Goal: Information Seeking & Learning: Learn about a topic

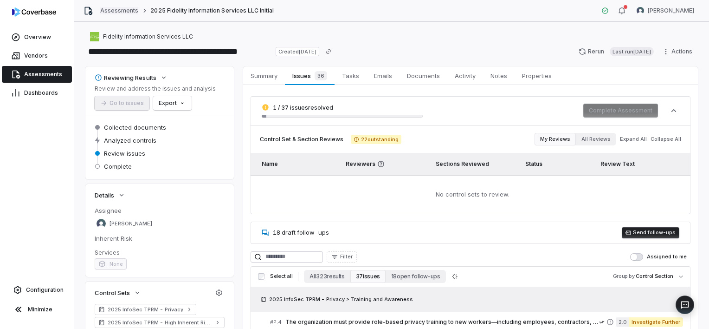
click at [128, 12] on link "Assessments" at bounding box center [119, 10] width 38 height 7
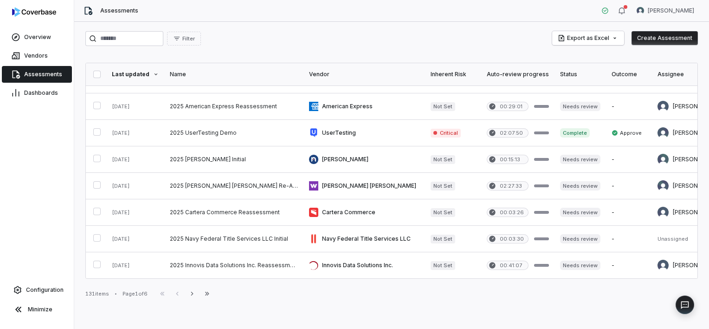
scroll to position [468, 0]
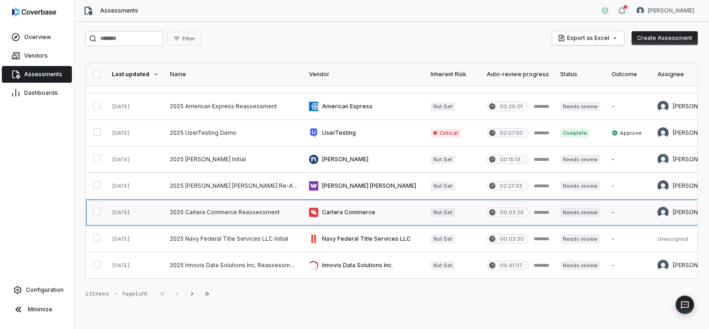
click at [240, 207] on link at bounding box center [233, 212] width 139 height 26
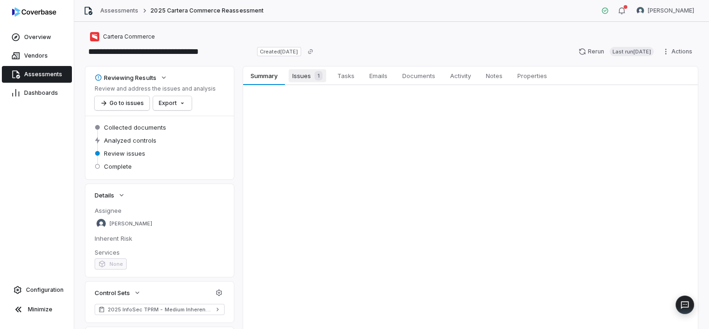
click at [303, 82] on link "Issues 1 Issues 1" at bounding box center [307, 75] width 45 height 19
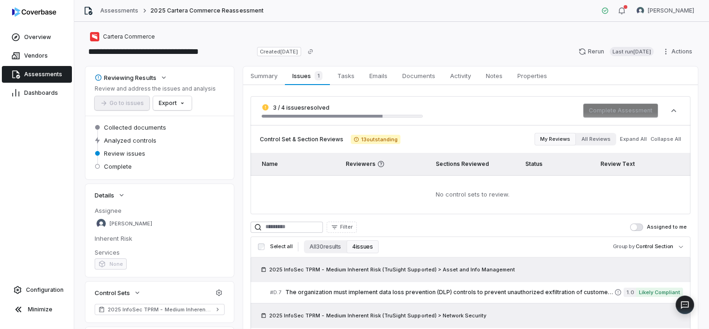
click at [639, 225] on button "Assigned to me" at bounding box center [636, 226] width 13 height 7
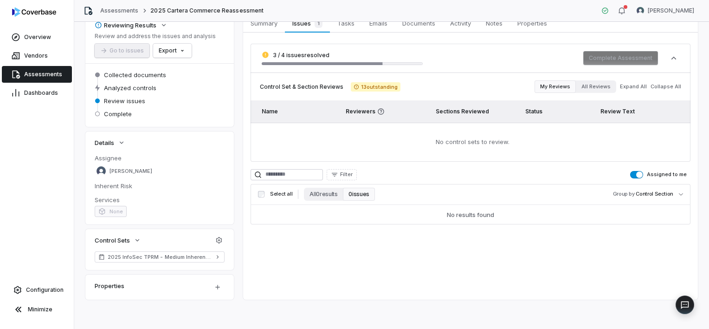
scroll to position [52, 0]
click at [636, 175] on span "button" at bounding box center [639, 175] width 6 height 6
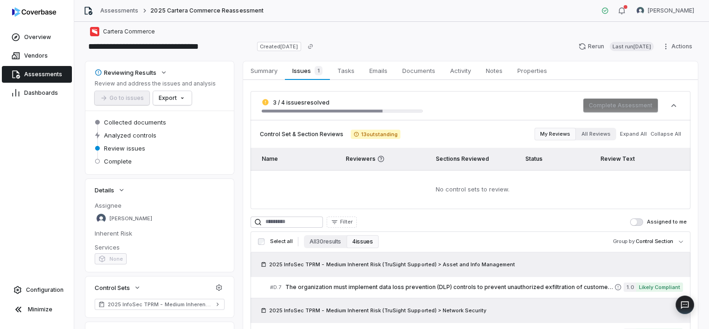
scroll to position [0, 0]
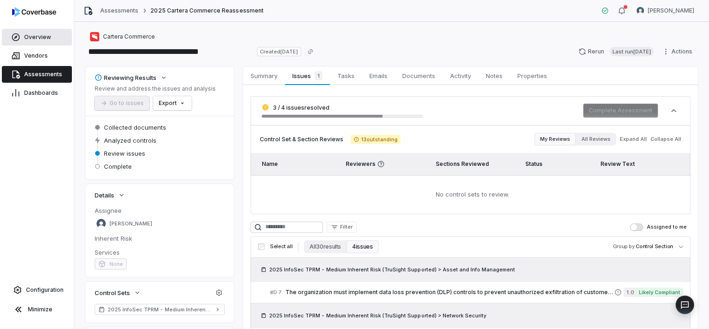
click at [49, 36] on span "Overview" at bounding box center [37, 36] width 27 height 7
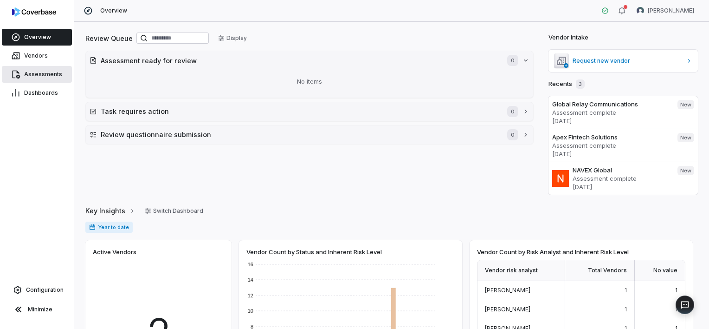
click at [66, 77] on link "Assessments" at bounding box center [37, 74] width 70 height 17
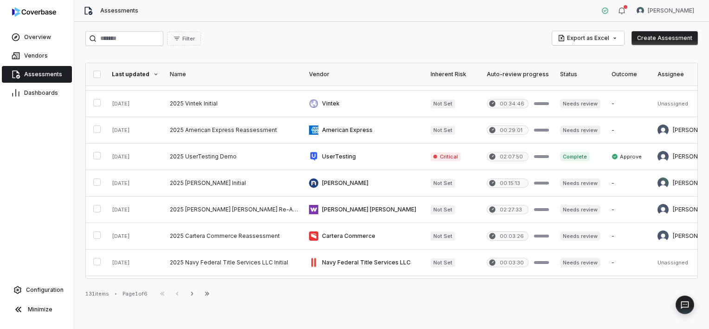
scroll to position [462, 0]
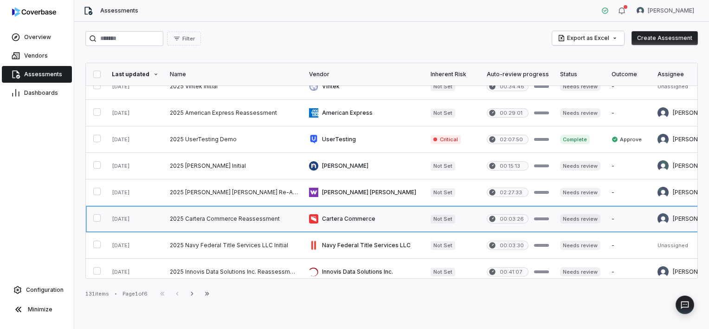
click at [219, 216] on link at bounding box center [233, 219] width 139 height 26
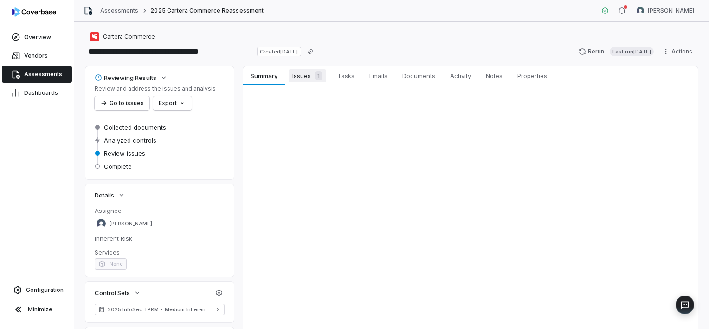
click at [299, 76] on span "Issues 1" at bounding box center [308, 75] width 38 height 13
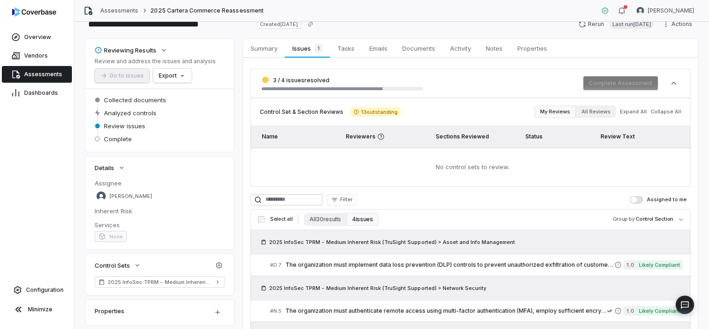
scroll to position [28, 0]
click at [326, 219] on button "All 30 results" at bounding box center [325, 218] width 43 height 13
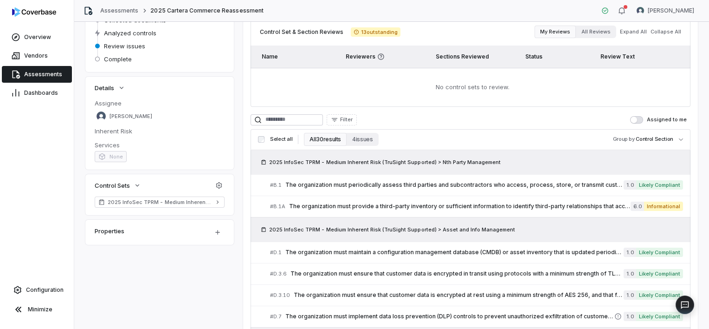
scroll to position [112, 0]
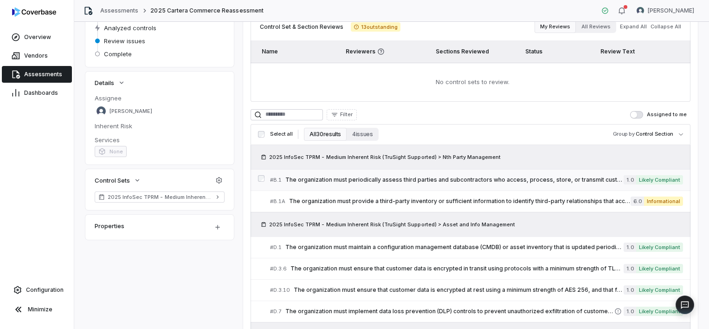
click at [411, 178] on span "The organization must periodically assess third parties and subcontractors who …" at bounding box center [454, 179] width 338 height 7
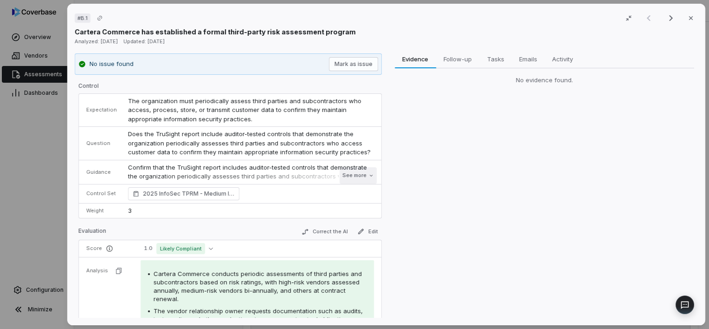
click at [346, 174] on button "See more" at bounding box center [357, 175] width 37 height 17
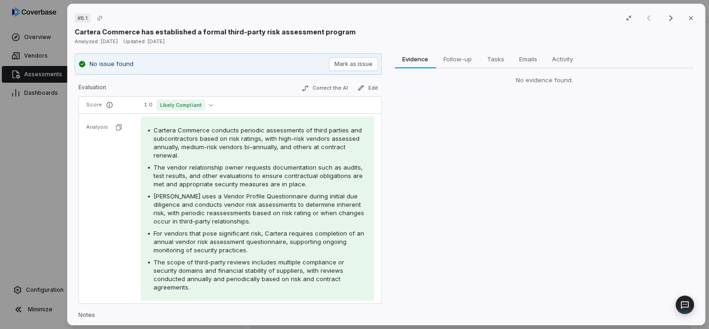
scroll to position [180, 0]
click at [312, 87] on button "Correct the AI" at bounding box center [324, 86] width 54 height 11
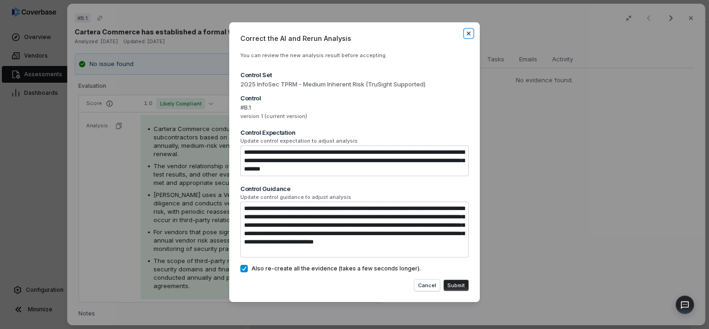
click at [470, 33] on icon "button" at bounding box center [468, 33] width 7 height 7
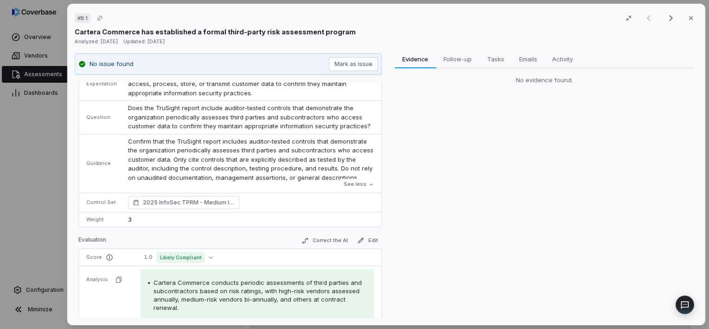
scroll to position [0, 0]
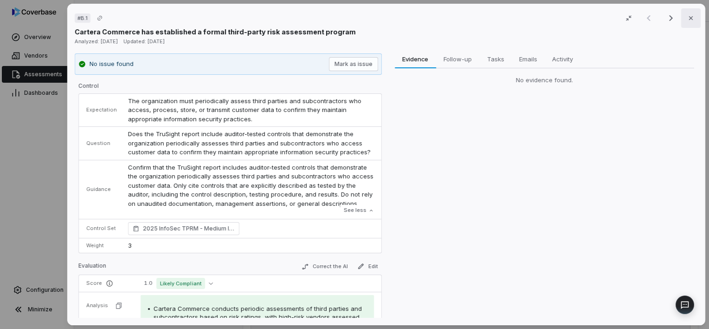
click at [690, 20] on icon "button" at bounding box center [690, 17] width 7 height 7
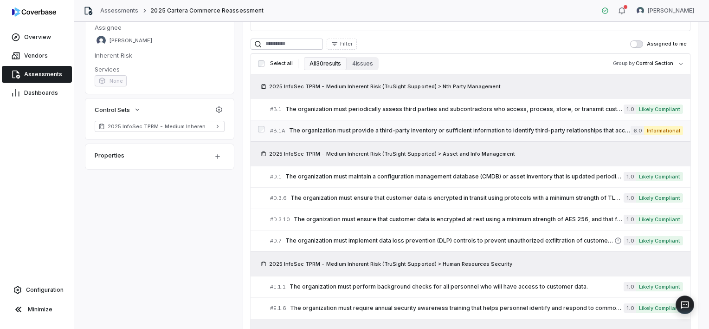
scroll to position [184, 0]
click at [363, 65] on button "4 issues" at bounding box center [363, 62] width 32 height 13
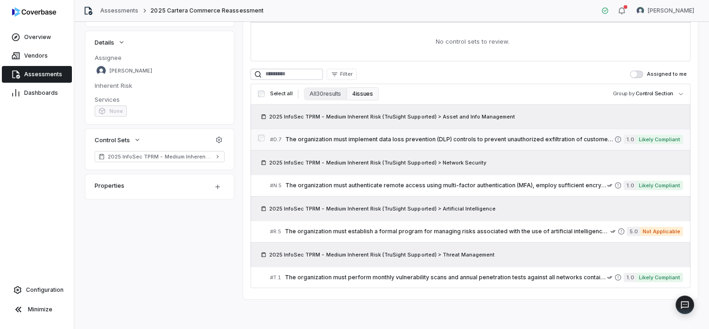
scroll to position [151, 0]
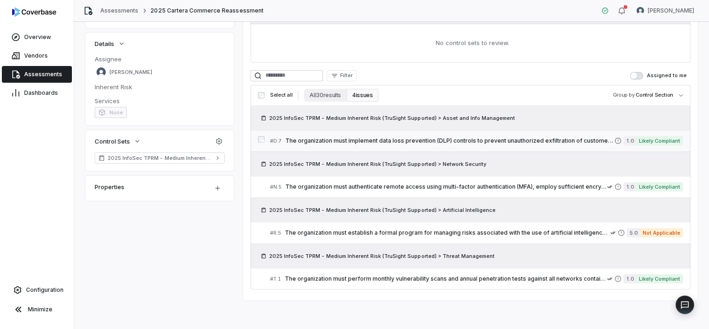
click at [517, 139] on span "The organization must implement data loss prevention (DLP) controls to prevent …" at bounding box center [449, 140] width 329 height 7
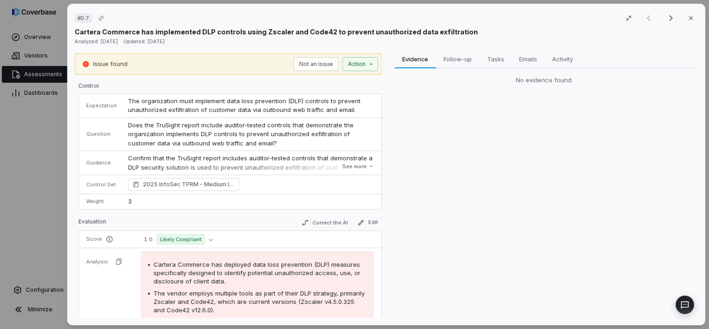
click at [48, 203] on div "# D.7 Result 1 of 4 Close Cartera Commerce has implemented DLP controls using Z…" at bounding box center [354, 164] width 709 height 329
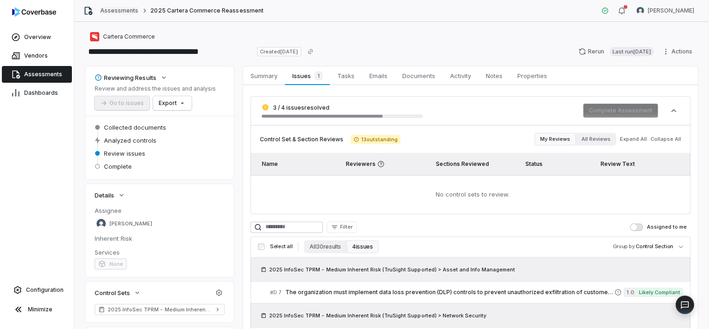
click at [126, 12] on link "Assessments" at bounding box center [119, 10] width 38 height 7
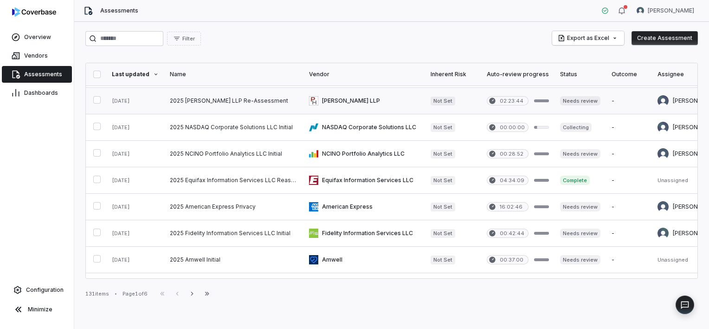
scroll to position [119, 0]
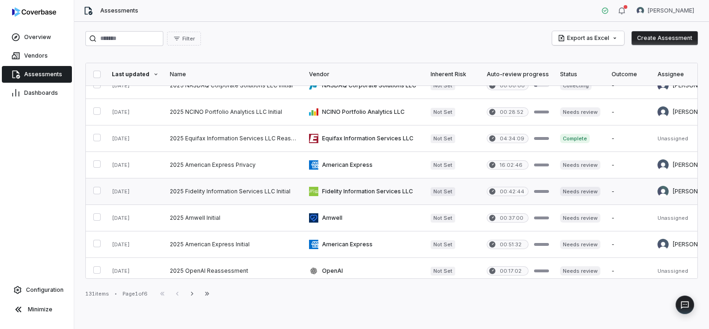
click at [248, 191] on link at bounding box center [233, 191] width 139 height 26
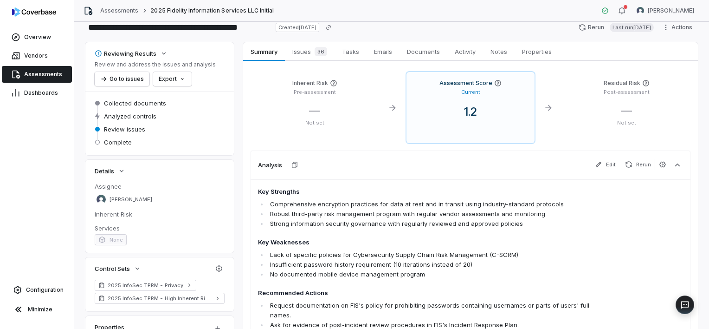
scroll to position [19, 0]
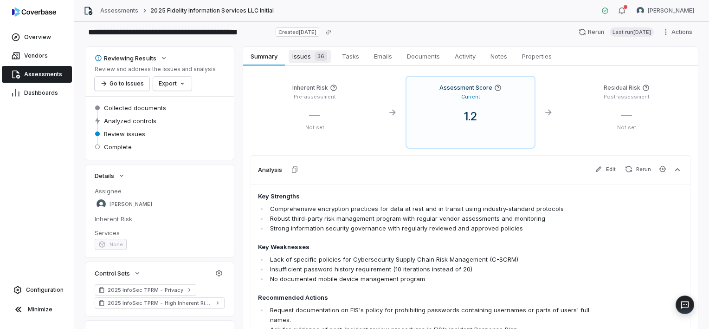
click at [298, 56] on span "Issues 36" at bounding box center [310, 56] width 42 height 13
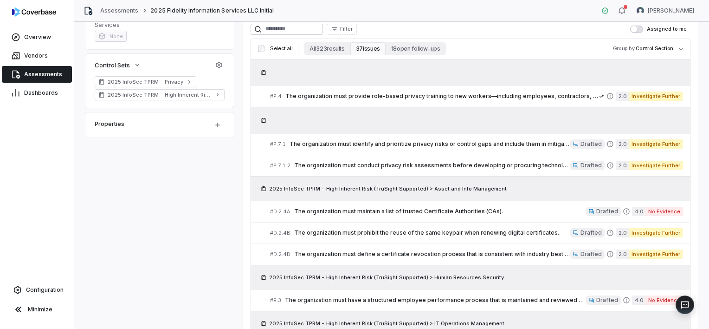
scroll to position [226, 0]
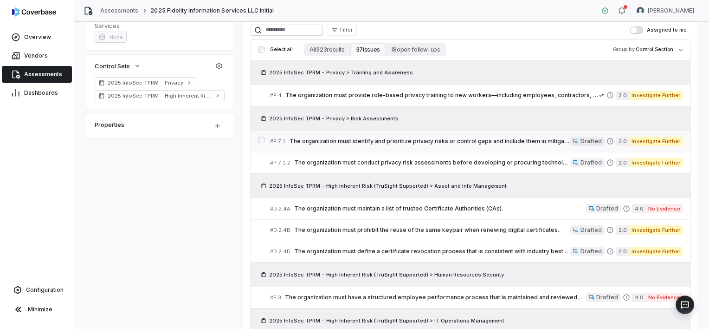
click at [437, 143] on span "The organization must identify and prioritize privacy risks or control gaps and…" at bounding box center [430, 140] width 281 height 7
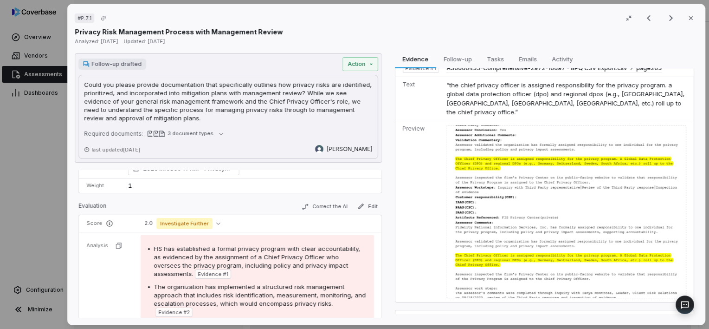
scroll to position [96, 0]
click at [323, 204] on button "Correct the AI" at bounding box center [324, 205] width 54 height 11
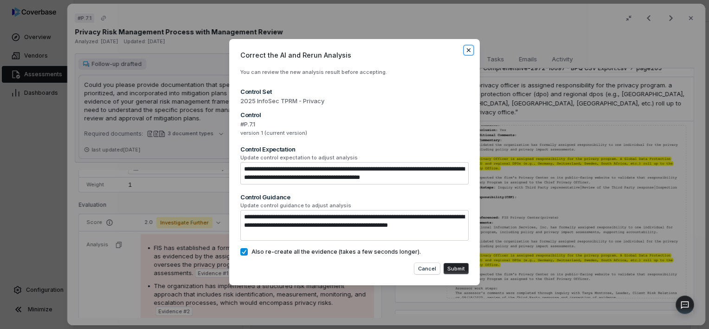
click at [470, 48] on icon "button" at bounding box center [469, 50] width 4 height 4
type textarea "*"
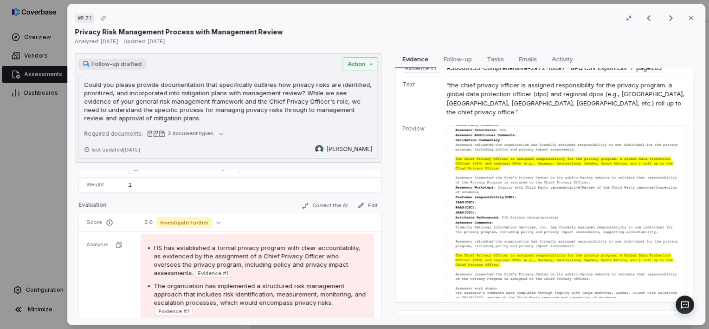
drag, startPoint x: 470, startPoint y: 48, endPoint x: 434, endPoint y: 31, distance: 39.8
click at [434, 31] on div "# P.7.1 Result 2 of 25 Close Privacy Risk Management Process with Management Re…" at bounding box center [386, 164] width 638 height 321
drag, startPoint x: 434, startPoint y: 31, endPoint x: 379, endPoint y: 19, distance: 56.8
click at [379, 19] on div "# P.7.1 Result 2 of 25 Close" at bounding box center [386, 18] width 623 height 14
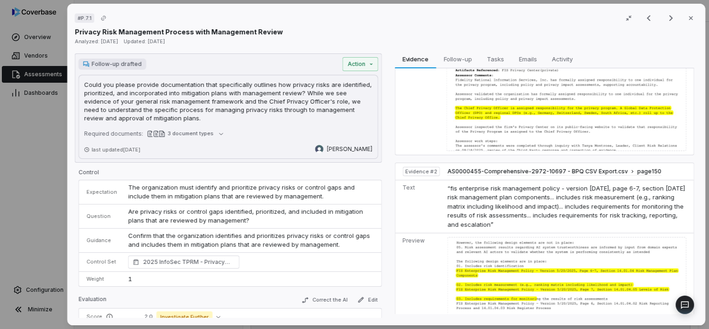
scroll to position [160, 0]
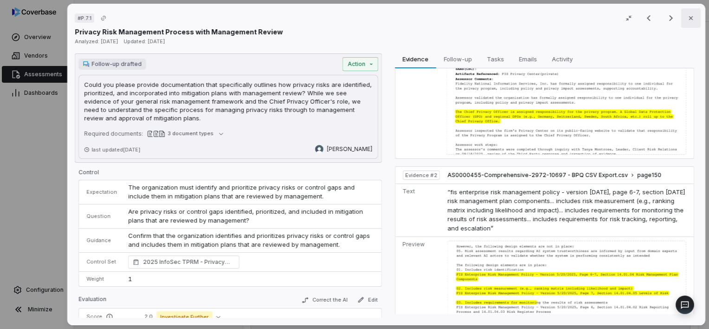
click at [691, 22] on button "Close" at bounding box center [690, 17] width 19 height 19
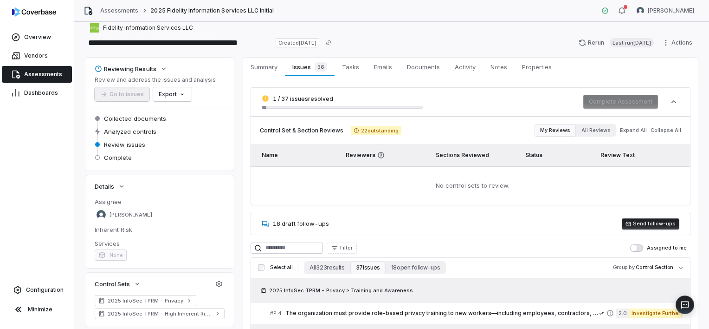
scroll to position [1, 0]
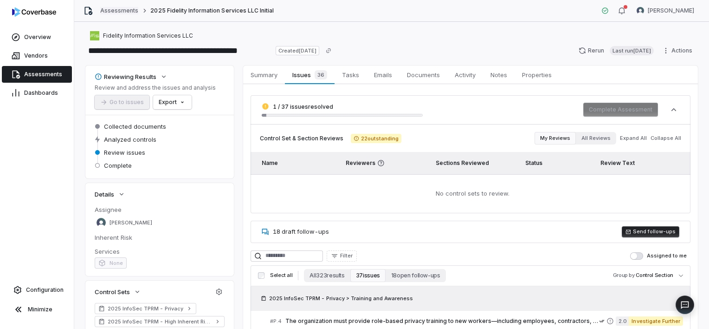
click at [119, 7] on link "Assessments" at bounding box center [119, 10] width 38 height 7
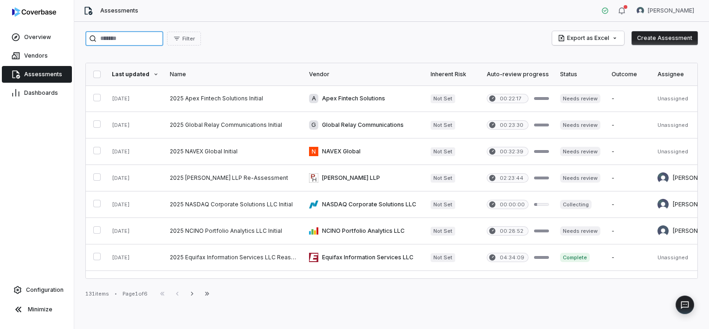
click at [148, 35] on input "search" at bounding box center [124, 38] width 78 height 15
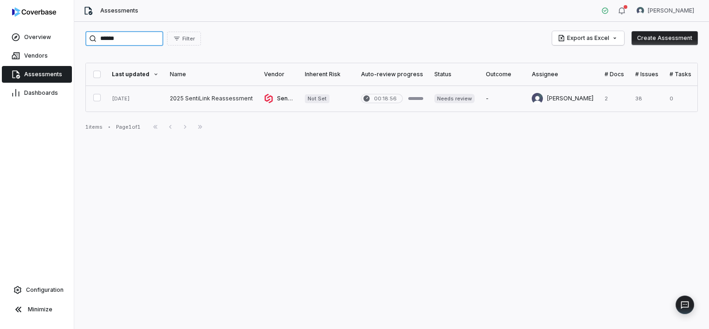
type input "******"
click at [197, 94] on link at bounding box center [211, 98] width 94 height 26
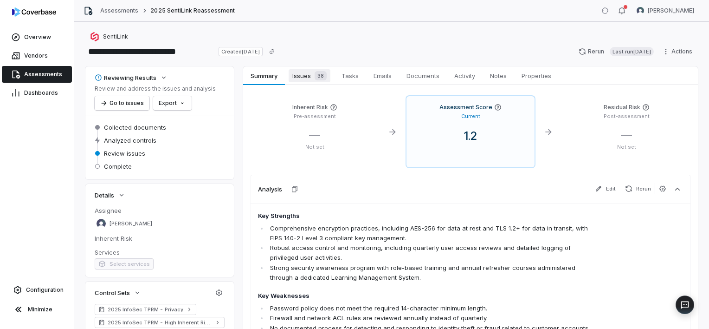
click at [309, 79] on span "Issues 38" at bounding box center [310, 75] width 42 height 13
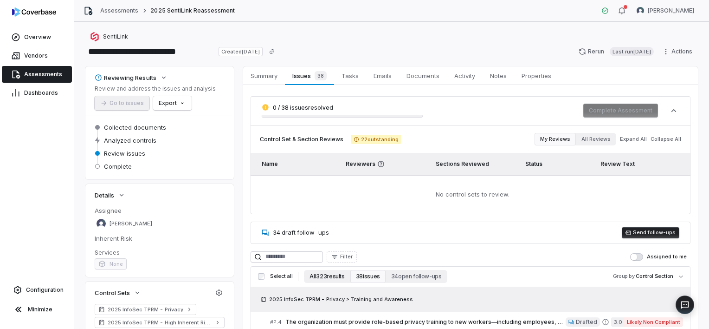
click at [312, 277] on button "All 323 results" at bounding box center [327, 276] width 46 height 13
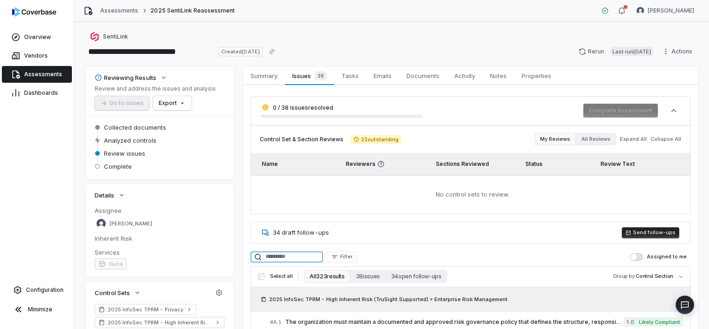
click at [293, 255] on input at bounding box center [287, 256] width 72 height 11
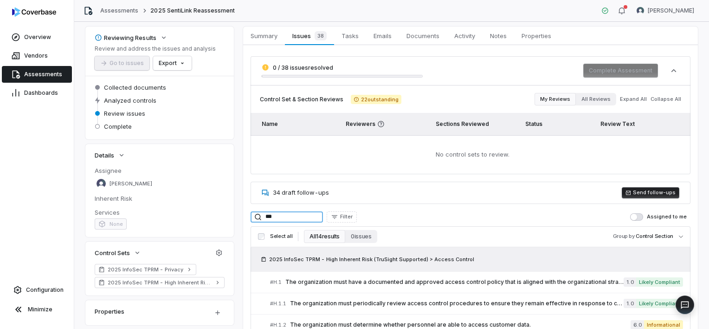
scroll to position [117, 0]
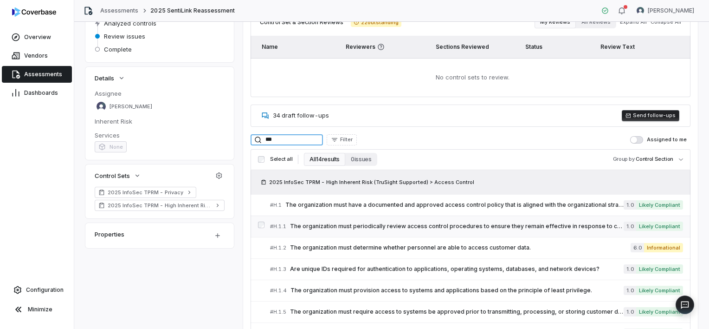
type input "***"
click at [345, 227] on span "The organization must periodically review access control procedures to ensure t…" at bounding box center [457, 225] width 334 height 7
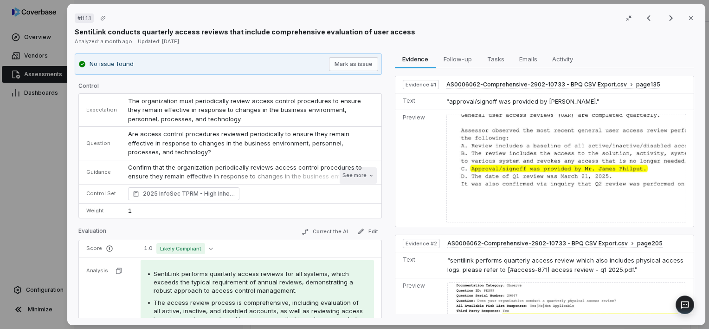
click at [350, 173] on button "See more" at bounding box center [357, 175] width 37 height 17
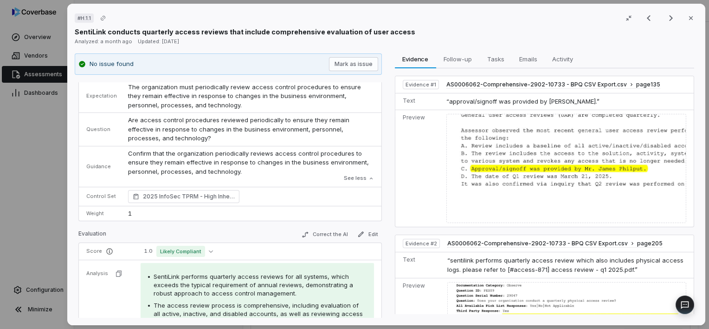
scroll to position [5, 0]
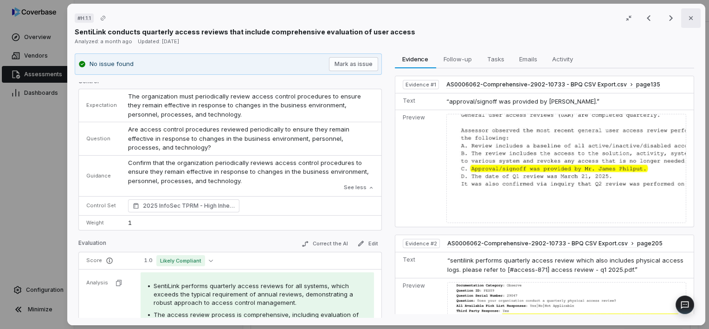
click at [687, 18] on icon "button" at bounding box center [690, 17] width 7 height 7
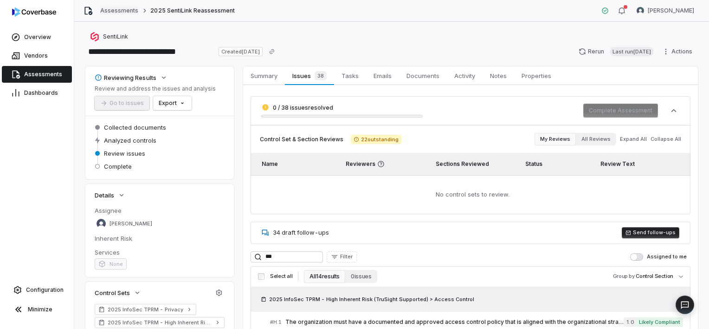
click at [120, 8] on link "Assessments" at bounding box center [119, 10] width 38 height 7
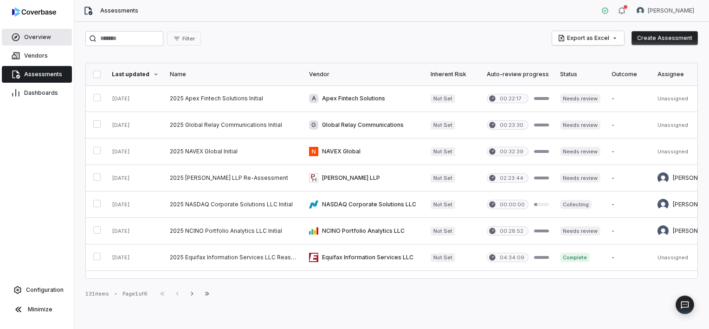
click at [38, 41] on link "Overview" at bounding box center [37, 37] width 70 height 17
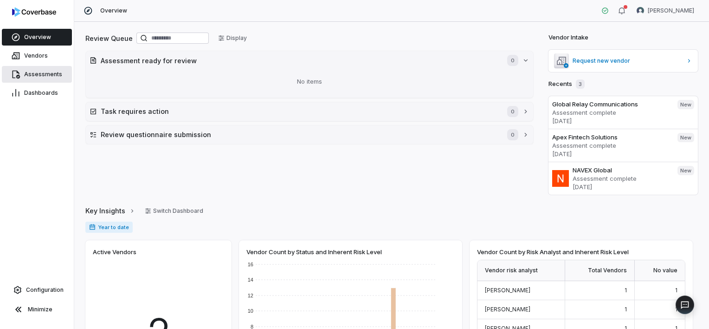
click at [43, 80] on link "Assessments" at bounding box center [37, 74] width 70 height 17
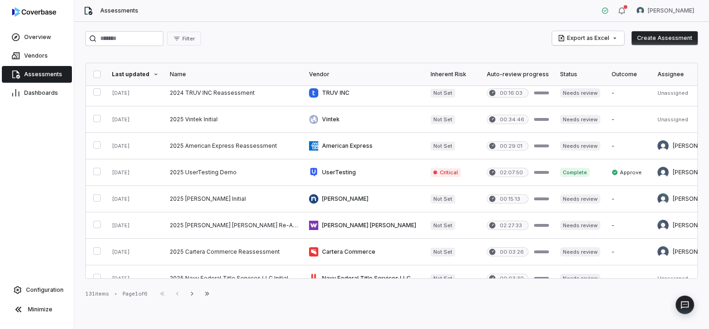
scroll to position [470, 0]
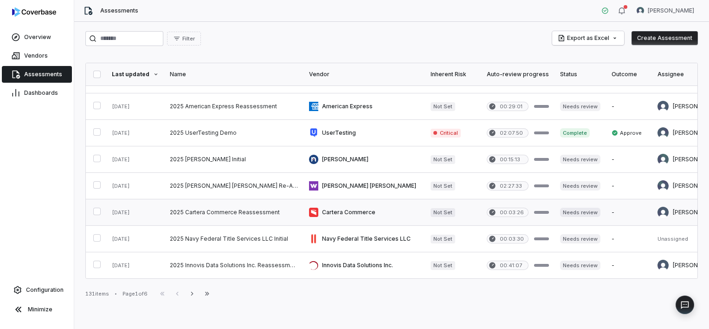
click at [215, 207] on link at bounding box center [233, 212] width 139 height 26
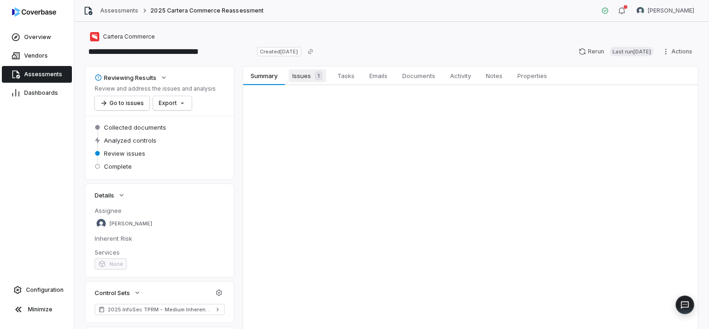
click at [303, 80] on span "Issues 1" at bounding box center [308, 75] width 38 height 13
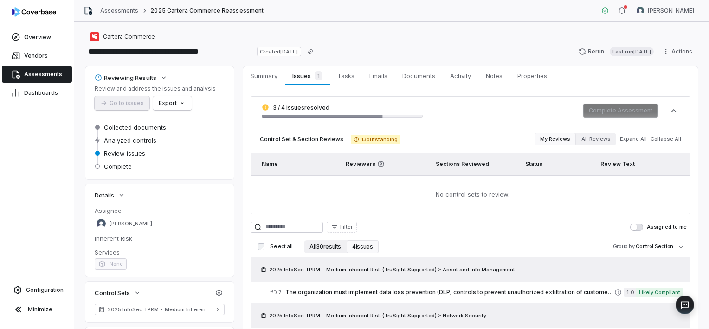
click at [326, 245] on button "All 30 results" at bounding box center [325, 246] width 43 height 13
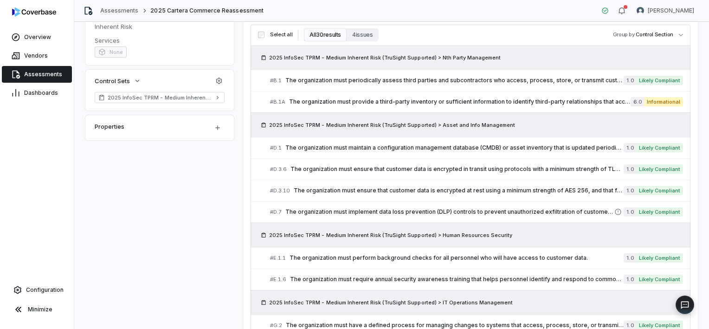
scroll to position [212, 0]
click at [457, 146] on span "The organization must maintain a configuration management database (CMDB) or as…" at bounding box center [454, 147] width 338 height 7
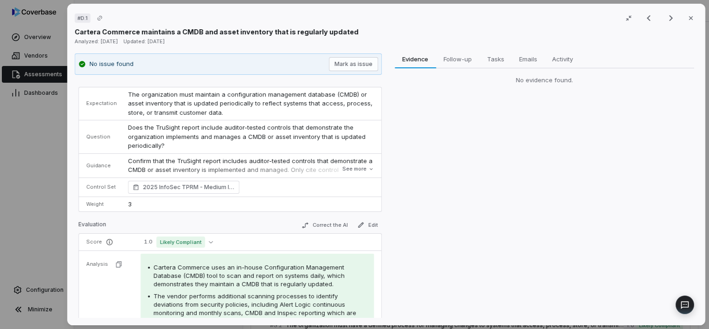
scroll to position [1, 0]
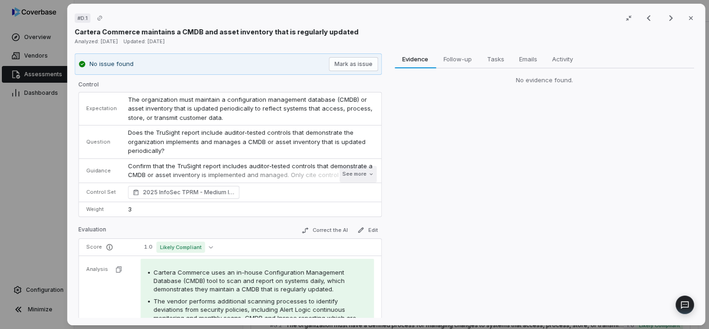
click at [340, 172] on button "See more" at bounding box center [357, 174] width 37 height 17
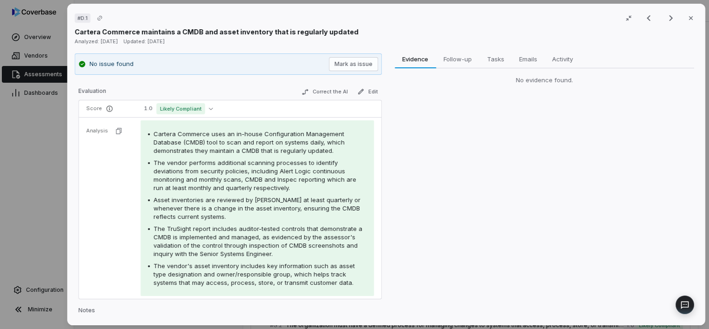
scroll to position [176, 0]
click at [312, 90] on button "Correct the AI" at bounding box center [324, 89] width 54 height 11
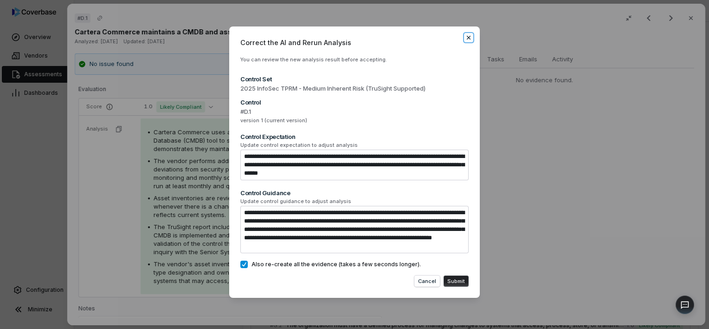
click at [471, 37] on icon "button" at bounding box center [468, 37] width 7 height 7
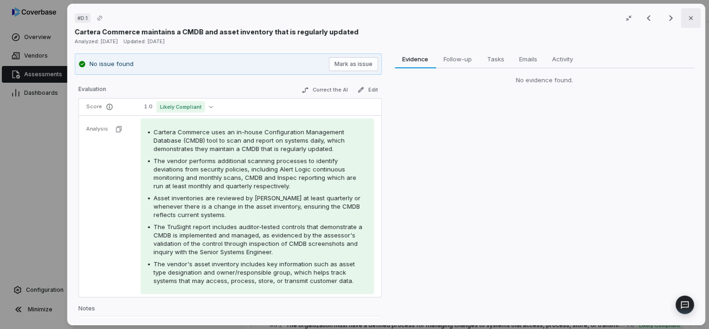
click at [689, 17] on icon "button" at bounding box center [691, 18] width 4 height 4
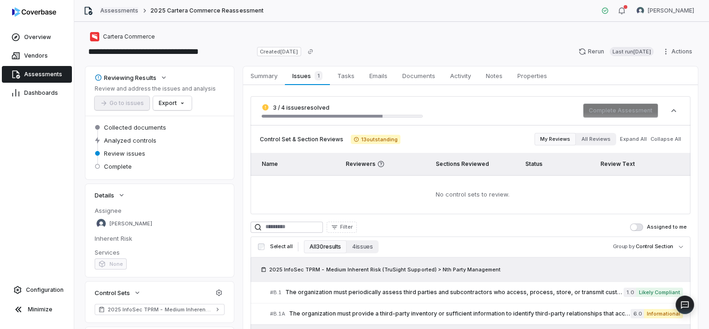
click at [124, 7] on link "Assessments" at bounding box center [119, 10] width 38 height 7
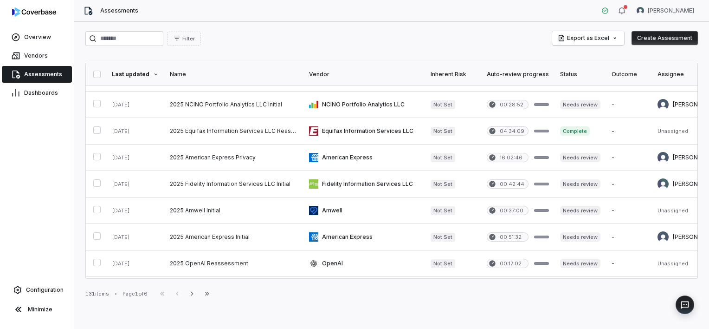
scroll to position [134, 0]
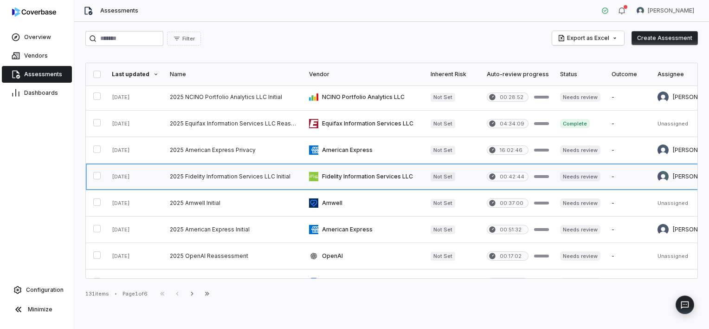
click at [239, 174] on link at bounding box center [233, 176] width 139 height 26
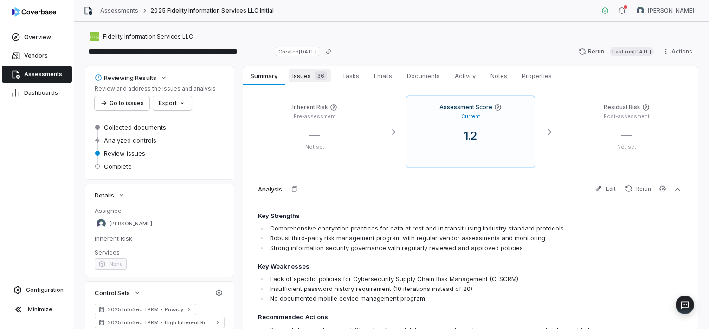
click at [301, 76] on span "Issues 36" at bounding box center [310, 75] width 42 height 13
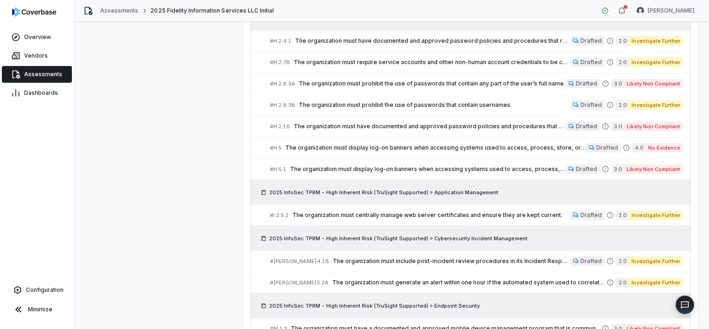
scroll to position [581, 0]
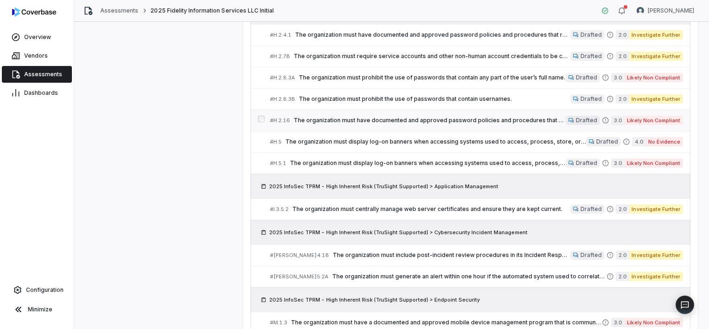
click at [486, 117] on span "The organization must have documented and approved password policies and proced…" at bounding box center [430, 119] width 272 height 7
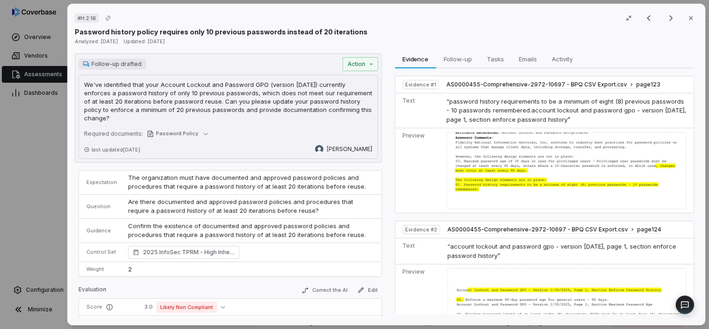
scroll to position [11, 0]
click at [284, 189] on span "The organization must have documented and approved password policies and proced…" at bounding box center [247, 182] width 238 height 17
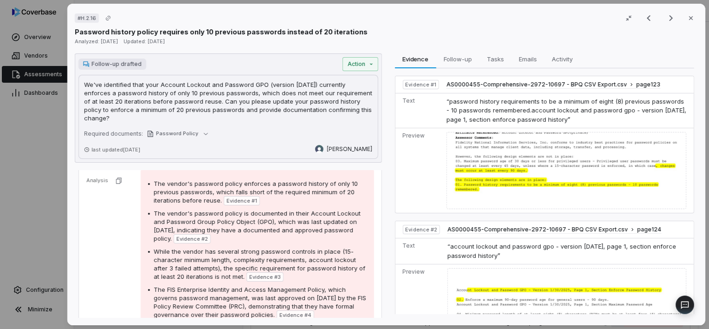
scroll to position [159, 0]
click at [691, 25] on button "Close" at bounding box center [690, 17] width 19 height 19
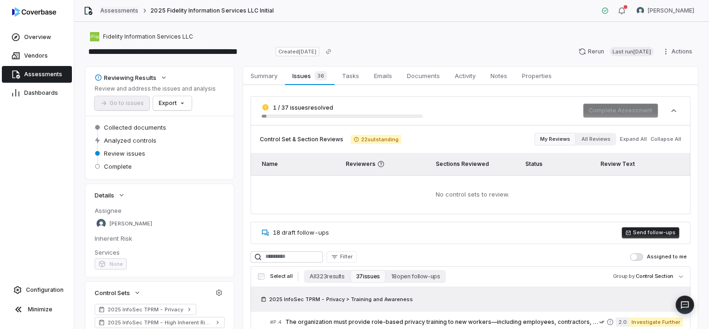
click at [132, 11] on link "Assessments" at bounding box center [119, 10] width 38 height 7
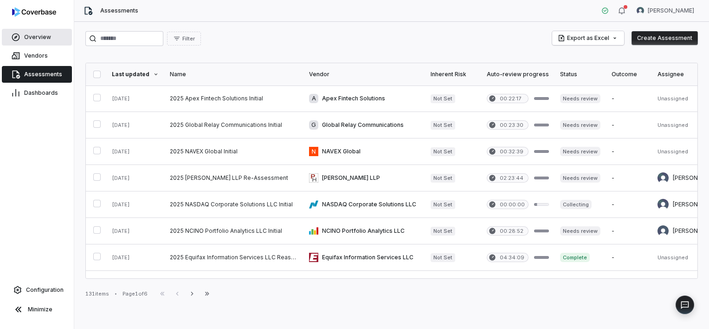
click at [50, 40] on link "Overview" at bounding box center [37, 37] width 70 height 17
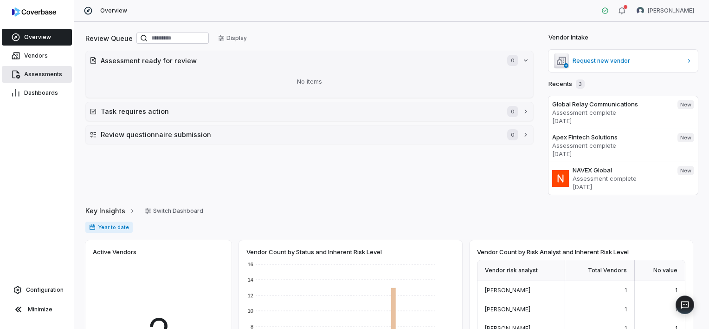
click at [51, 77] on span "Assessments" at bounding box center [43, 74] width 38 height 7
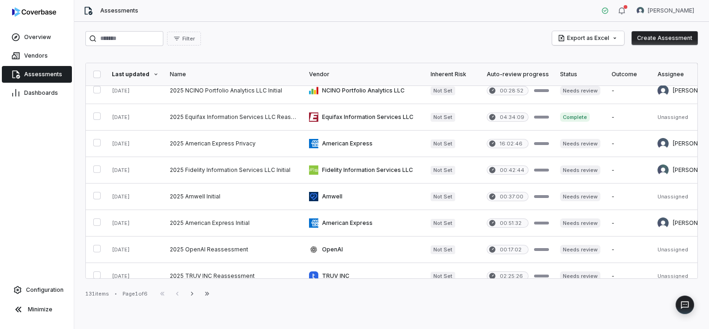
scroll to position [139, 0]
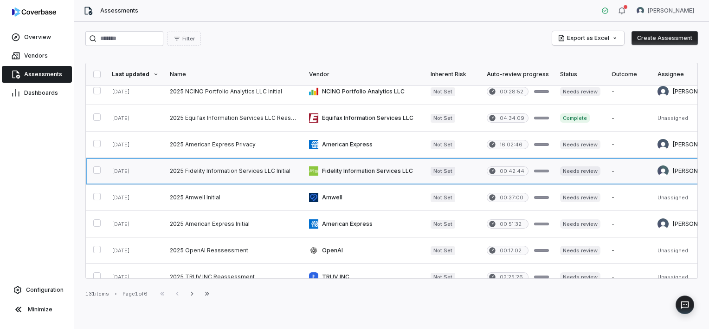
click at [243, 173] on link at bounding box center [233, 171] width 139 height 26
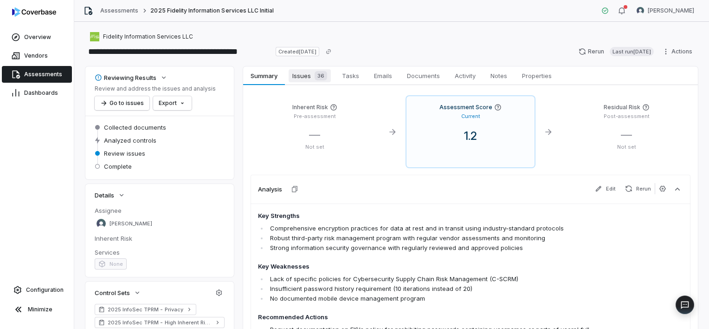
click at [304, 77] on span "Issues 36" at bounding box center [310, 75] width 42 height 13
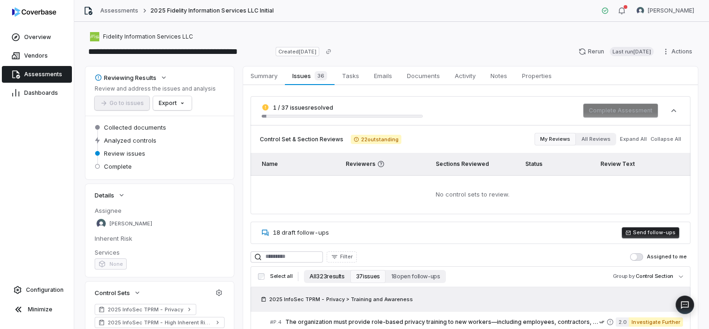
click at [324, 276] on button "All 323 results" at bounding box center [327, 276] width 46 height 13
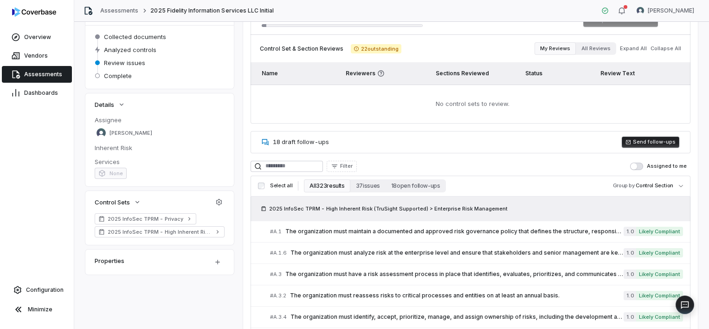
scroll to position [104, 0]
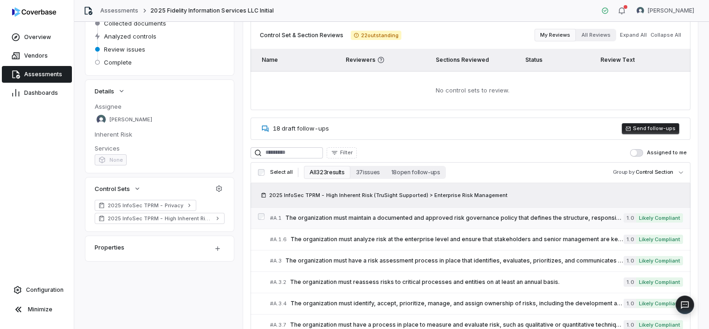
click at [483, 219] on span "The organization must maintain a documented and approved risk governance policy…" at bounding box center [454, 217] width 338 height 7
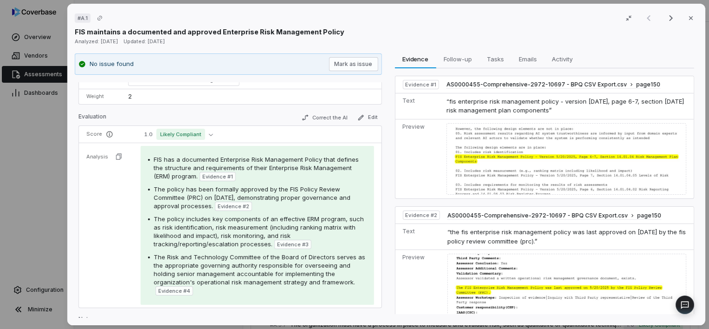
scroll to position [104, 0]
click at [319, 119] on button "Correct the AI" at bounding box center [324, 118] width 54 height 11
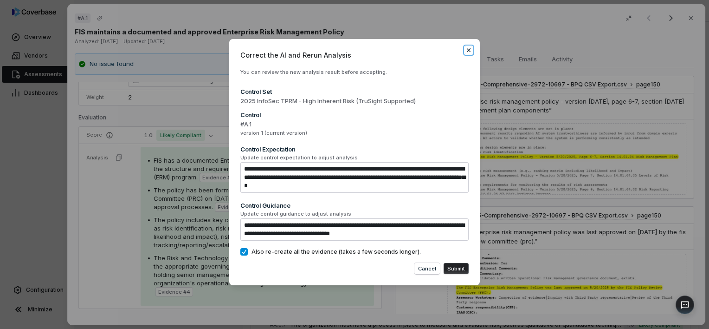
click at [471, 48] on icon "button" at bounding box center [468, 49] width 7 height 7
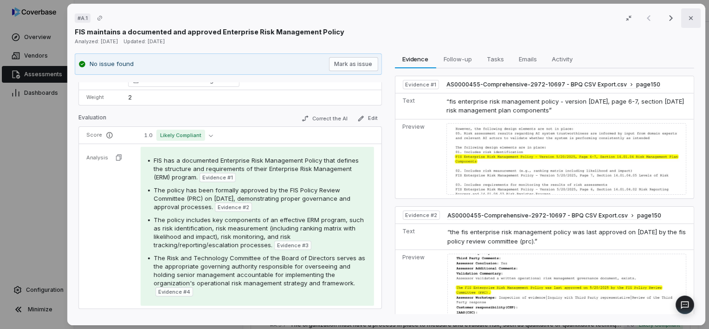
click at [687, 20] on icon "button" at bounding box center [690, 17] width 7 height 7
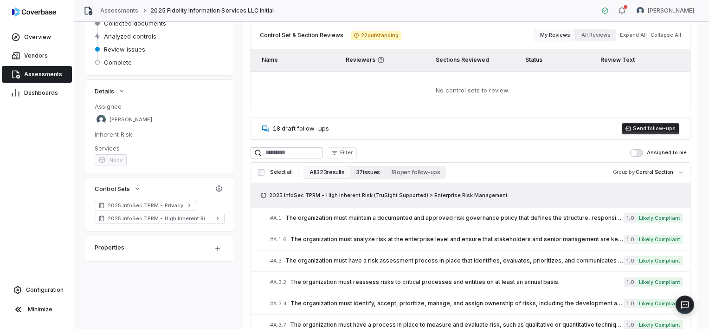
click at [368, 173] on button "37 issues" at bounding box center [367, 172] width 35 height 13
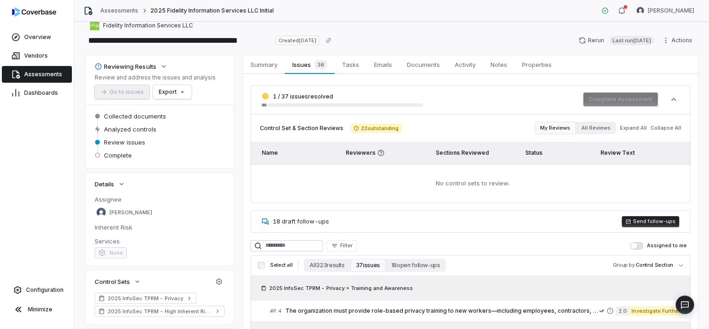
scroll to position [11, 0]
click at [330, 268] on button "All 323 results" at bounding box center [327, 264] width 46 height 13
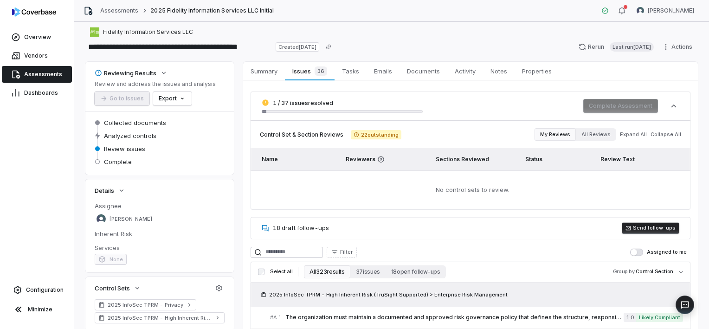
scroll to position [0, 0]
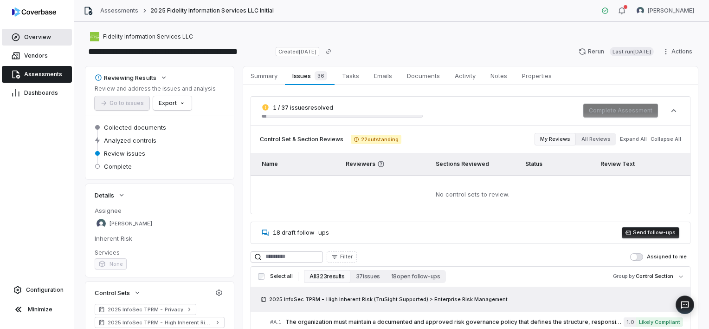
click at [35, 38] on span "Overview" at bounding box center [37, 36] width 27 height 7
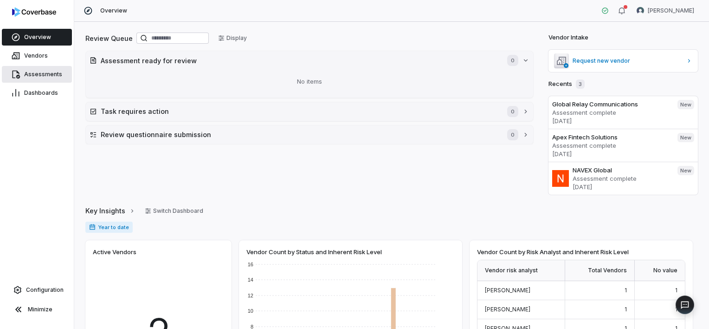
click at [48, 75] on span "Assessments" at bounding box center [43, 74] width 38 height 7
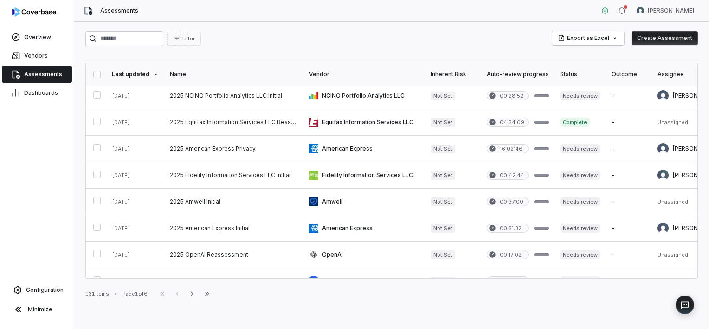
scroll to position [134, 0]
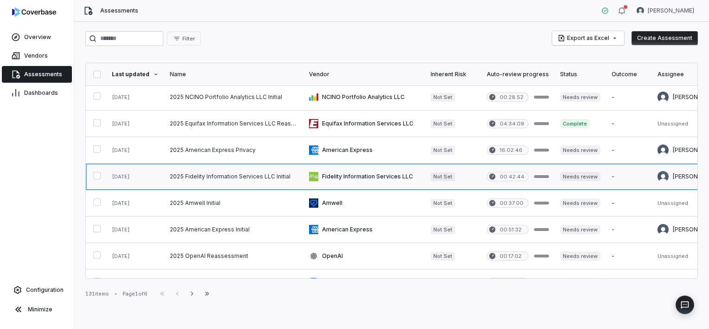
click at [235, 174] on link at bounding box center [233, 176] width 139 height 26
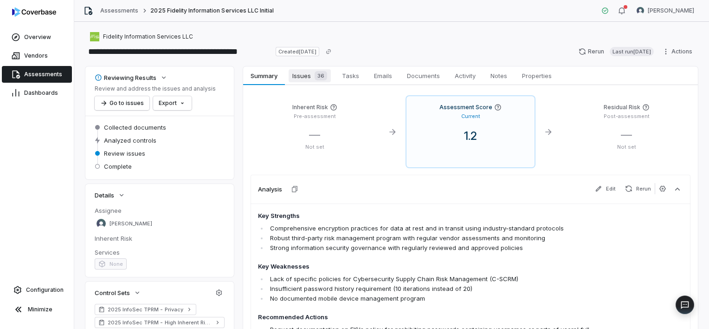
click at [304, 78] on span "Issues 36" at bounding box center [310, 75] width 42 height 13
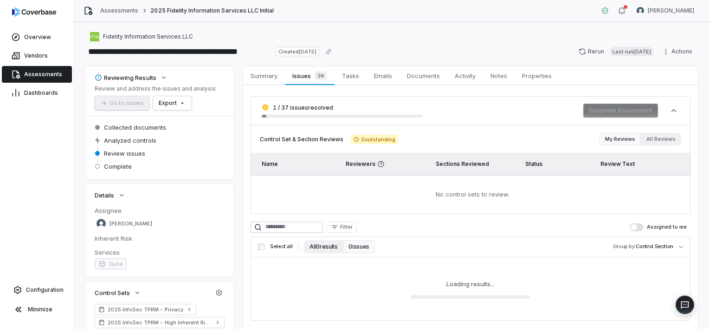
click at [321, 247] on button "All 0 results" at bounding box center [323, 246] width 39 height 13
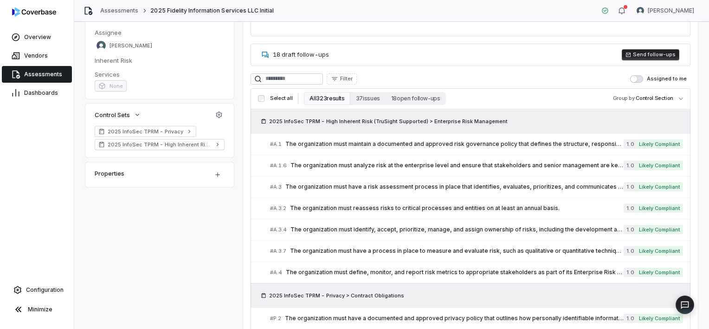
scroll to position [176, 0]
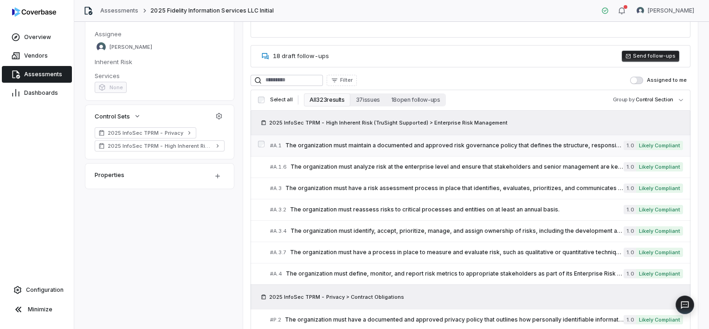
click at [456, 147] on span "The organization must maintain a documented and approved risk governance policy…" at bounding box center [454, 145] width 338 height 7
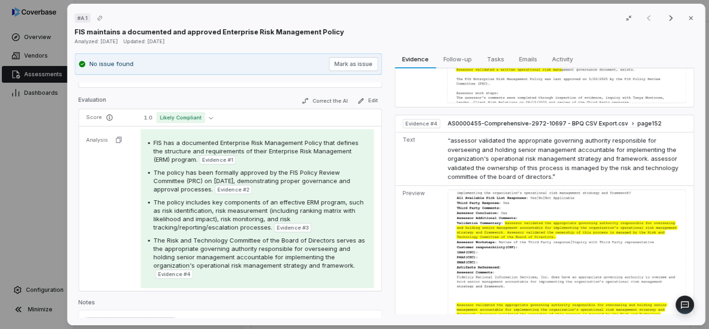
scroll to position [363, 0]
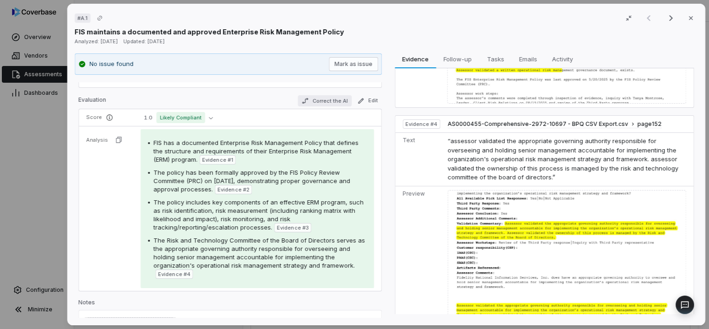
click at [319, 97] on button "Correct the AI" at bounding box center [324, 100] width 54 height 11
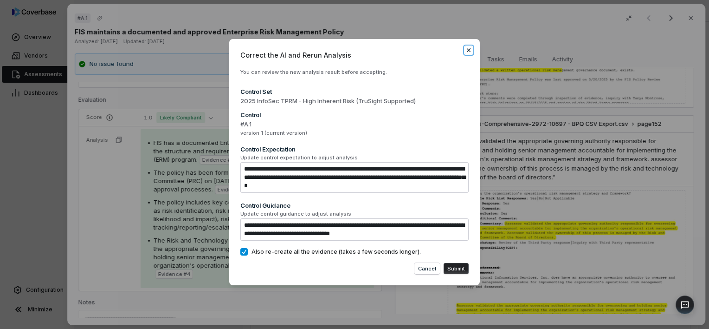
click at [470, 50] on icon "button" at bounding box center [468, 49] width 7 height 7
type textarea "*"
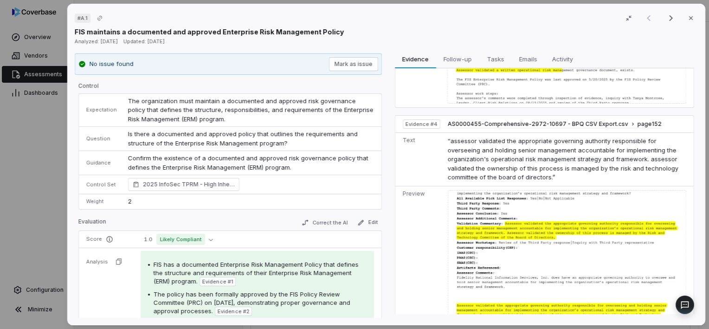
scroll to position [0, 0]
click at [682, 24] on button "Close" at bounding box center [690, 17] width 19 height 19
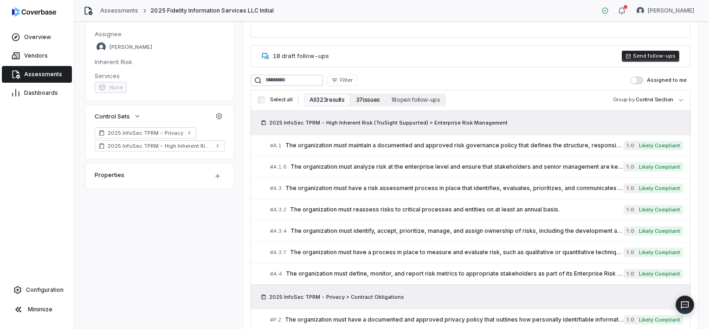
click at [373, 99] on button "37 issues" at bounding box center [367, 99] width 35 height 13
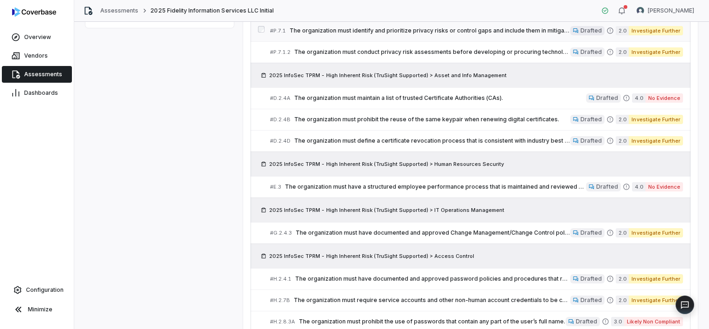
scroll to position [336, 0]
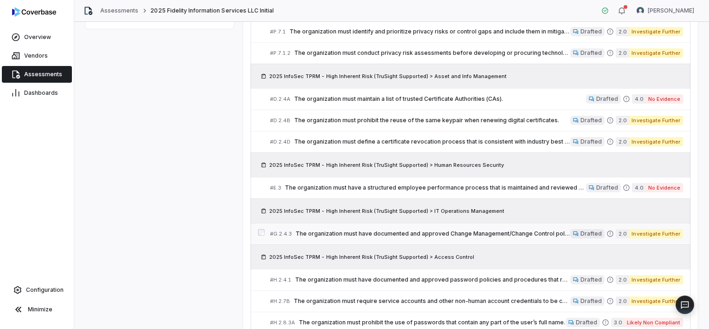
click at [461, 230] on span "The organization must have documented and approved Change Management/Change Con…" at bounding box center [433, 233] width 275 height 7
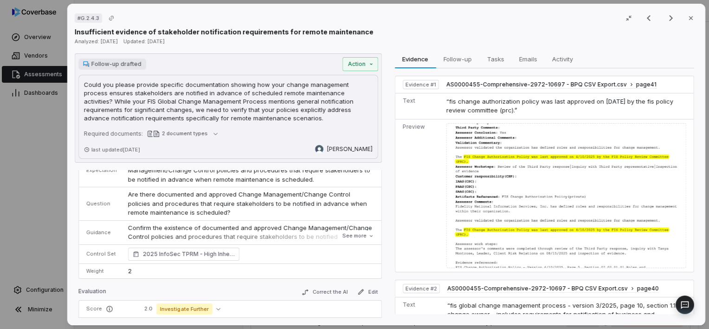
scroll to position [27, 0]
click at [345, 236] on button "See more" at bounding box center [357, 236] width 37 height 17
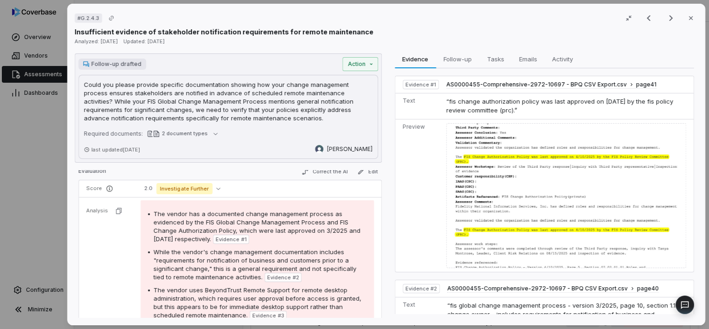
scroll to position [163, 0]
click at [689, 16] on icon "button" at bounding box center [690, 17] width 7 height 7
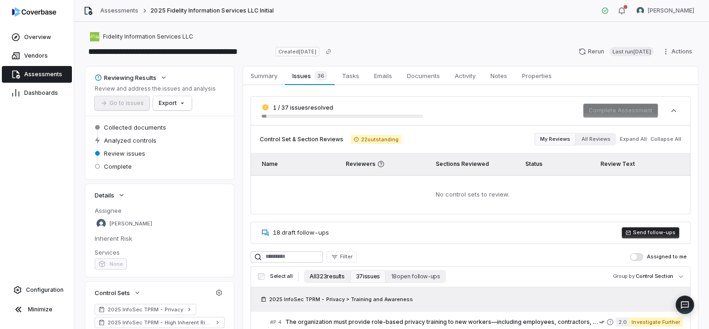
click at [317, 277] on button "All 323 results" at bounding box center [327, 276] width 46 height 13
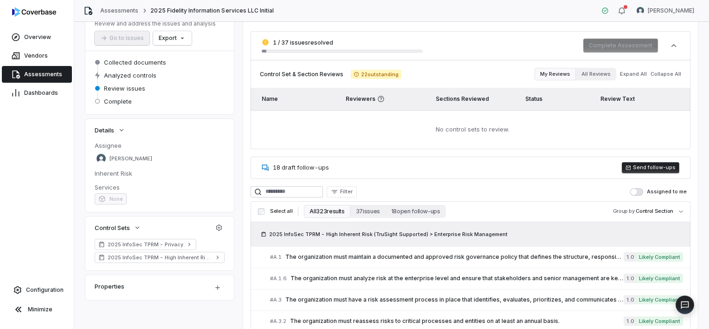
scroll to position [69, 0]
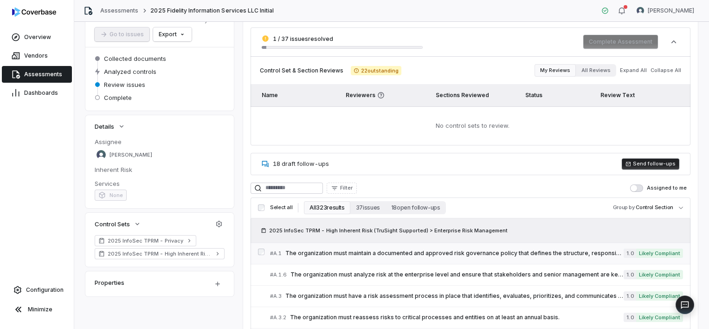
click at [529, 252] on span "The organization must maintain a documented and approved risk governance policy…" at bounding box center [454, 252] width 338 height 7
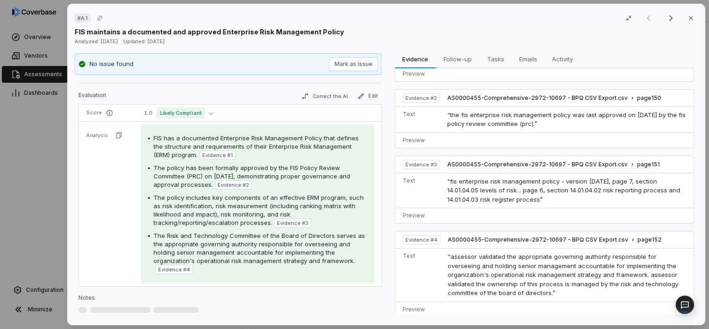
scroll to position [61, 0]
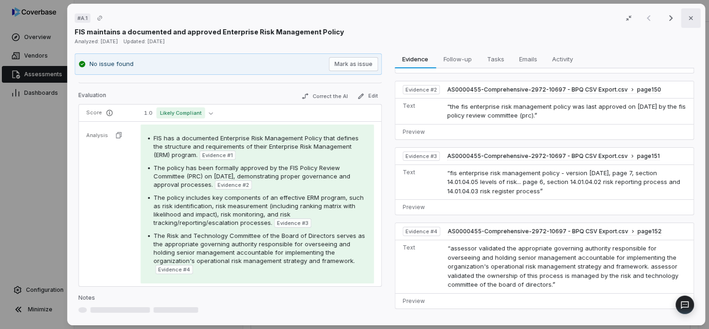
click at [691, 21] on button "Close" at bounding box center [690, 17] width 19 height 19
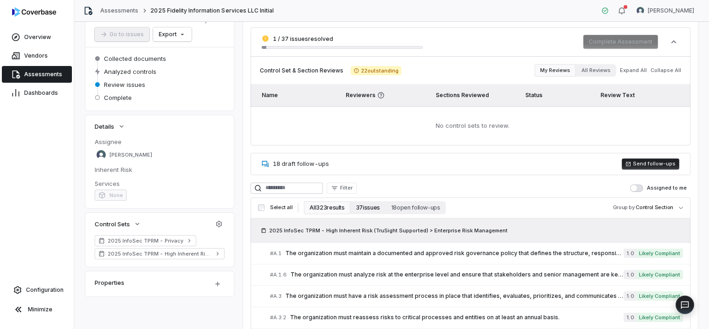
click at [365, 212] on button "37 issues" at bounding box center [367, 207] width 35 height 13
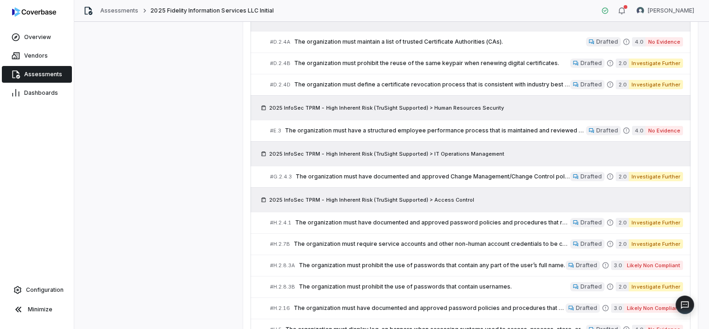
scroll to position [449, 0]
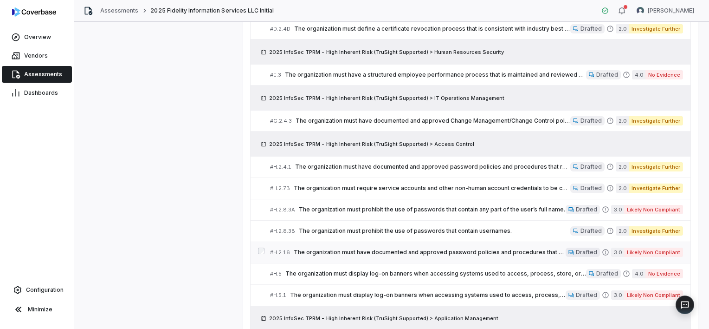
click at [528, 253] on span "The organization must have documented and approved password policies and proced…" at bounding box center [430, 251] width 272 height 7
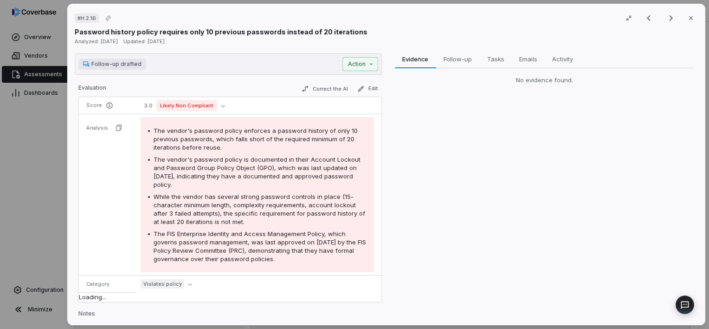
scroll to position [79, 0]
click at [689, 19] on icon "button" at bounding box center [691, 18] width 4 height 4
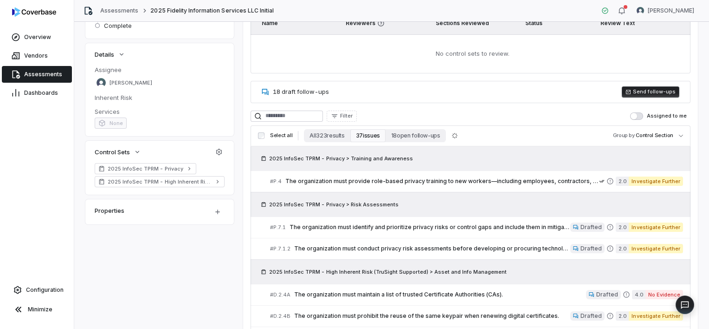
scroll to position [141, 0]
click at [323, 132] on button "All 323 results" at bounding box center [327, 135] width 46 height 13
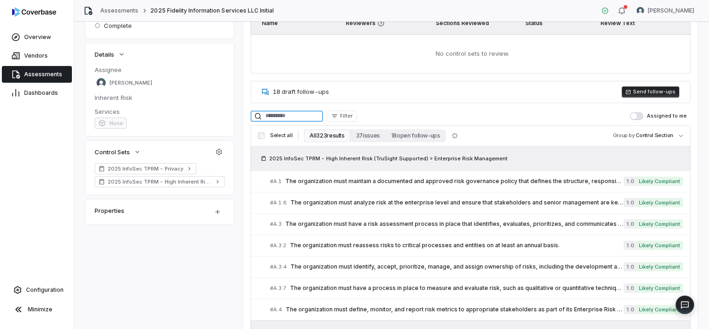
click at [317, 118] on input at bounding box center [287, 115] width 72 height 11
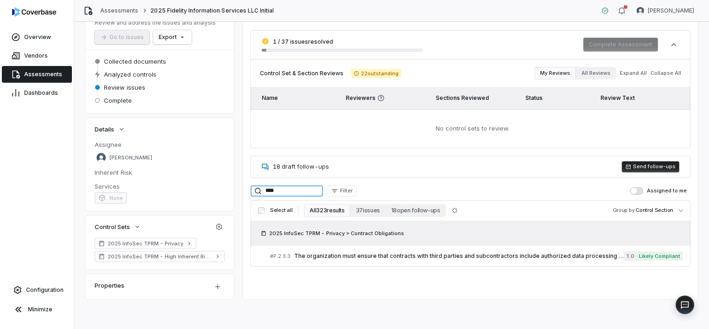
scroll to position [65, 0]
click at [494, 256] on span "The organization must ensure that contracts with third parties and subcontracto…" at bounding box center [458, 255] width 329 height 7
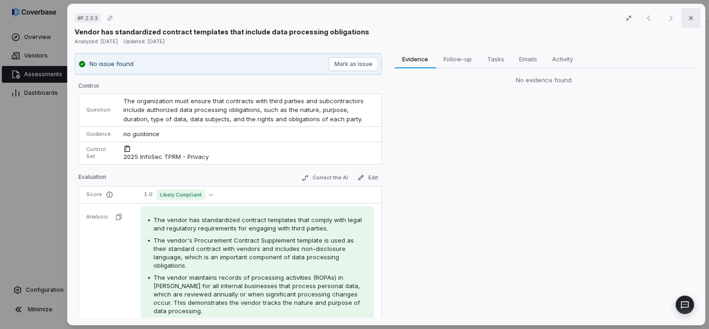
click at [687, 20] on icon "button" at bounding box center [690, 17] width 7 height 7
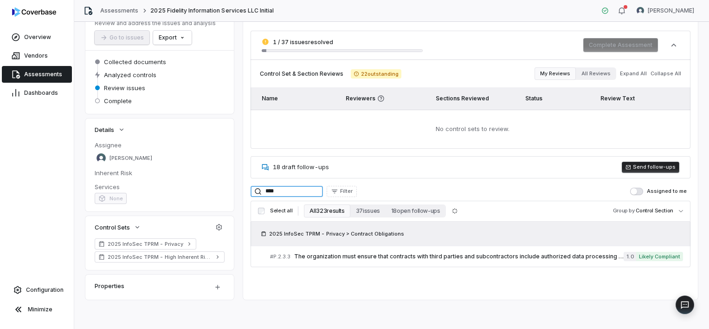
drag, startPoint x: 291, startPoint y: 188, endPoint x: 247, endPoint y: 190, distance: 44.1
click at [247, 190] on div "1 / 37 issues resolved Complete Assessment Control Set & Section Reviews 22 out…" at bounding box center [470, 148] width 455 height 258
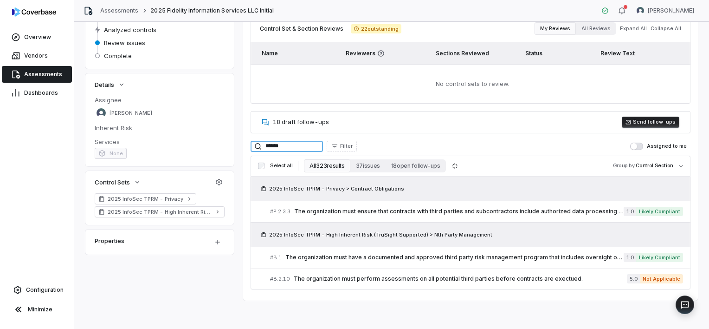
scroll to position [110, 0]
type input "*****"
click at [518, 260] on span "The organization must have a documented and approved third party risk managemen…" at bounding box center [454, 256] width 338 height 7
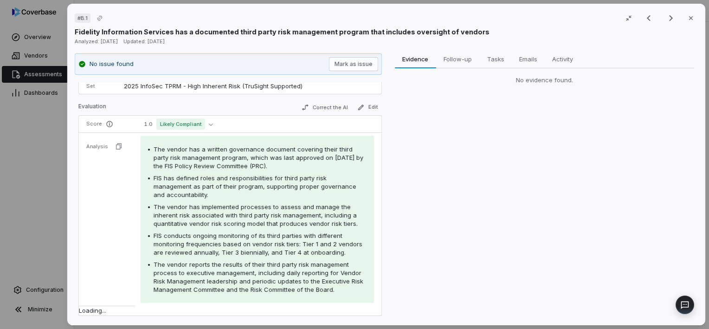
scroll to position [61, 0]
click at [689, 19] on icon "button" at bounding box center [691, 18] width 4 height 4
